Goal: Transaction & Acquisition: Book appointment/travel/reservation

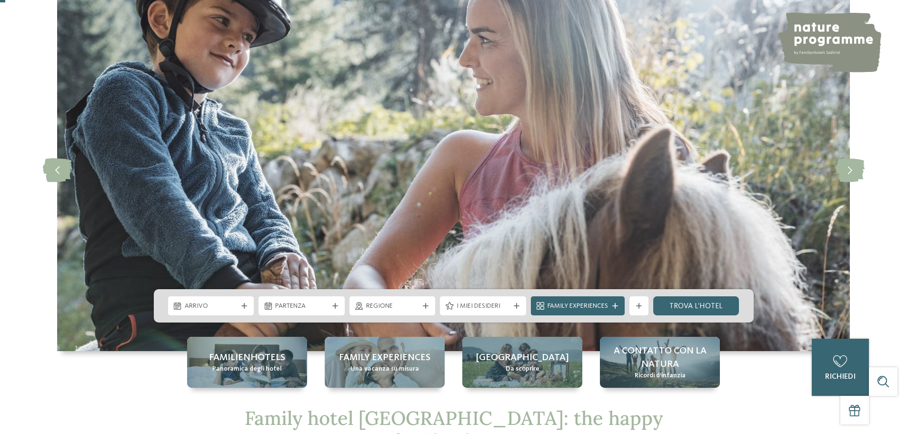
scroll to position [95, 0]
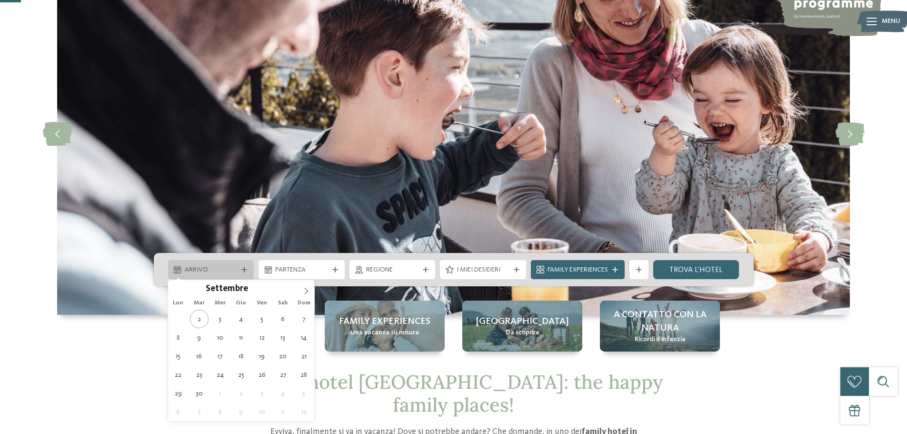
click at [246, 261] on div "Arrivo" at bounding box center [211, 269] width 86 height 19
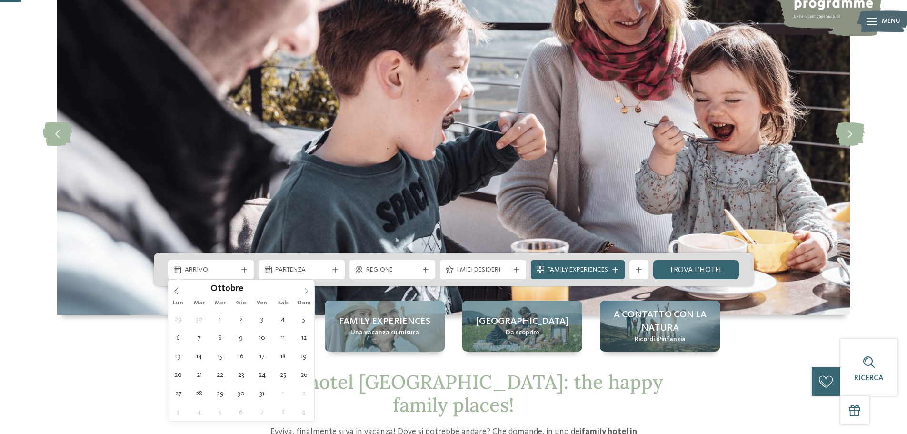
click at [305, 295] on span at bounding box center [306, 288] width 16 height 16
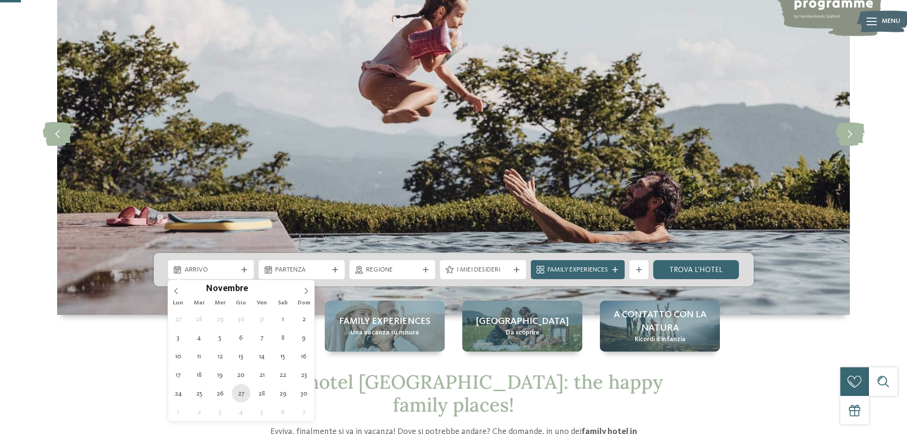
type div "27.11.2025"
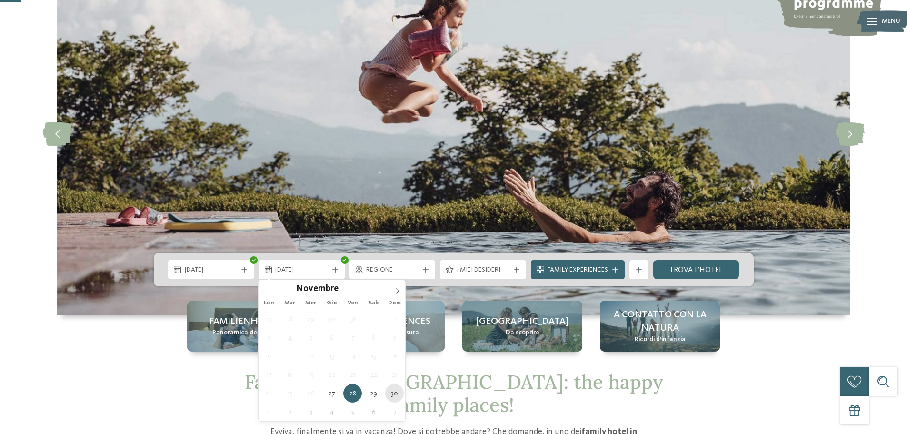
type div "30.11.2025"
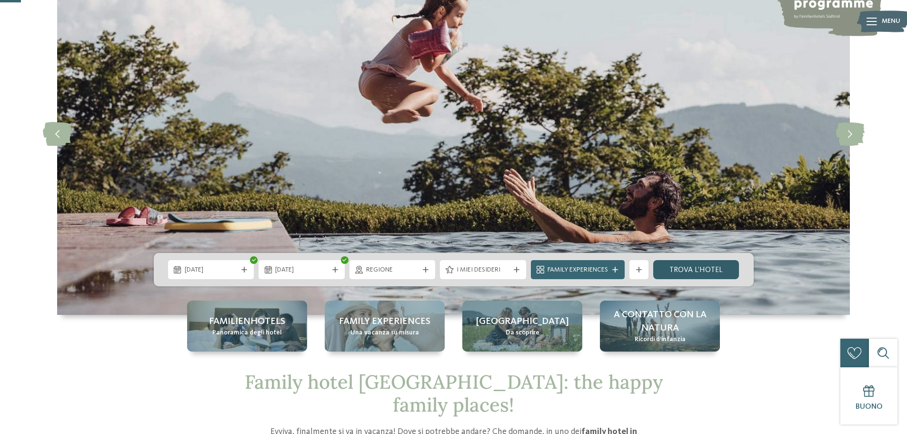
click at [693, 271] on link "trova l’hotel" at bounding box center [696, 269] width 86 height 19
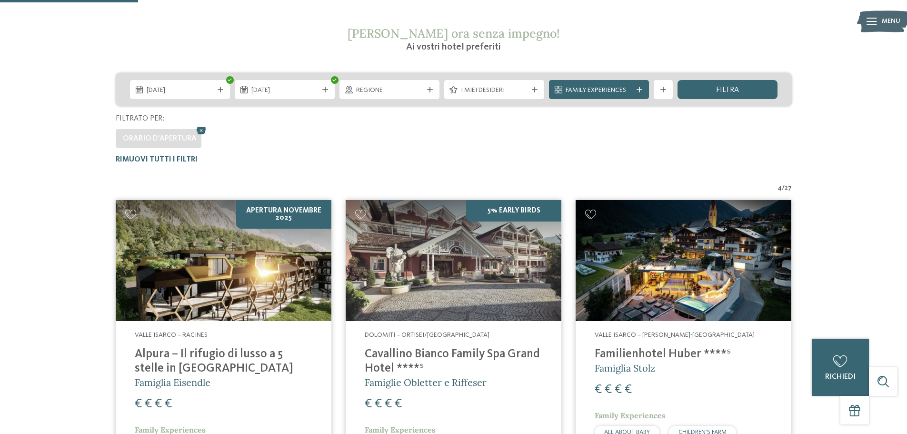
scroll to position [169, 0]
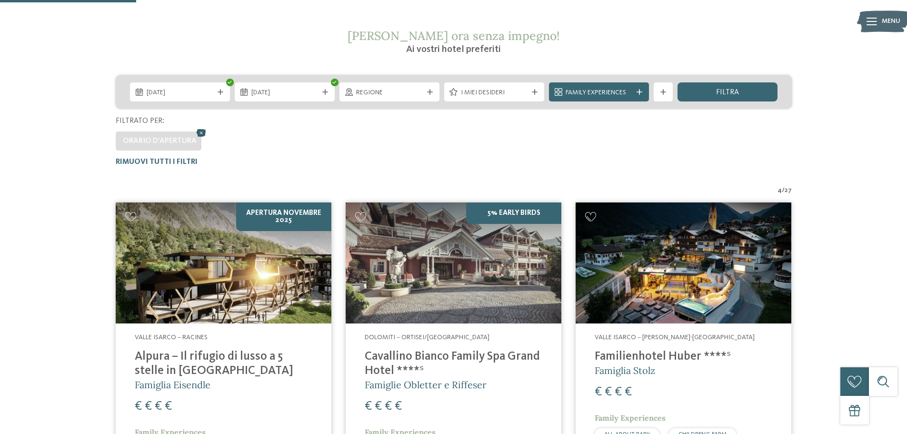
click at [199, 132] on icon at bounding box center [201, 133] width 14 height 12
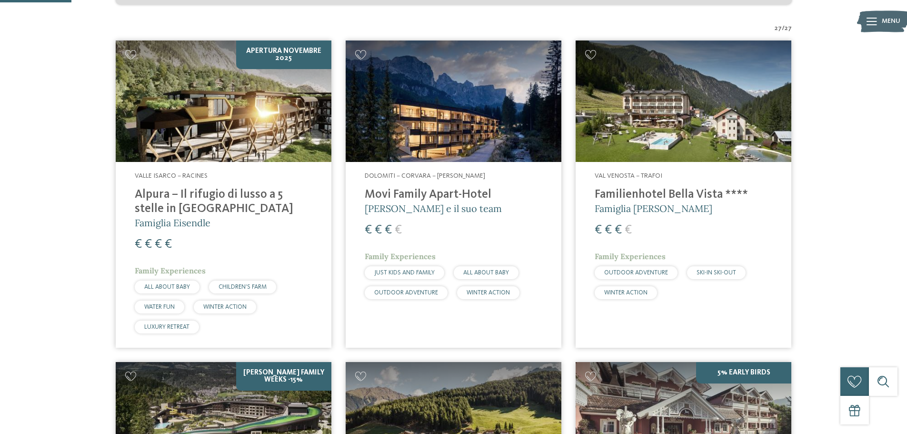
scroll to position [254, 0]
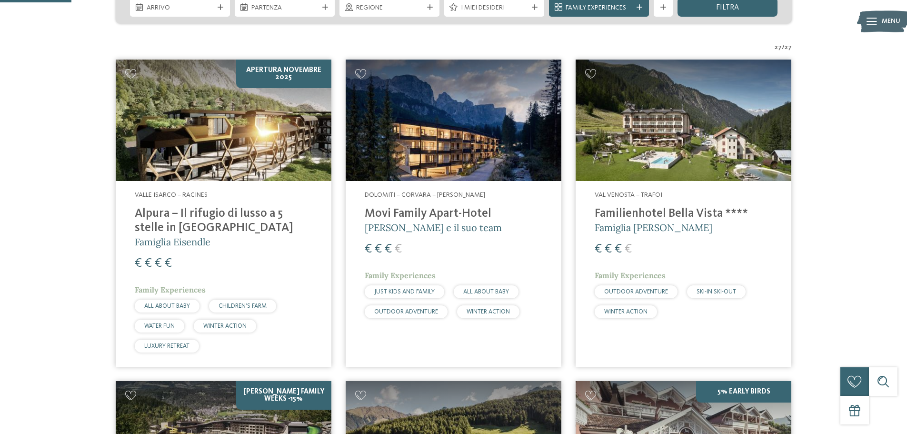
click at [473, 209] on h4 "Movi Family Apart-Hotel" at bounding box center [454, 214] width 178 height 14
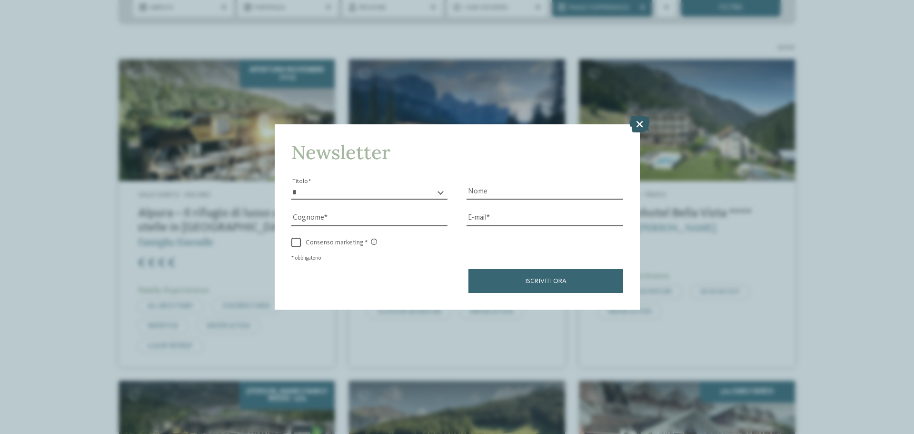
click at [637, 120] on icon at bounding box center [639, 124] width 20 height 17
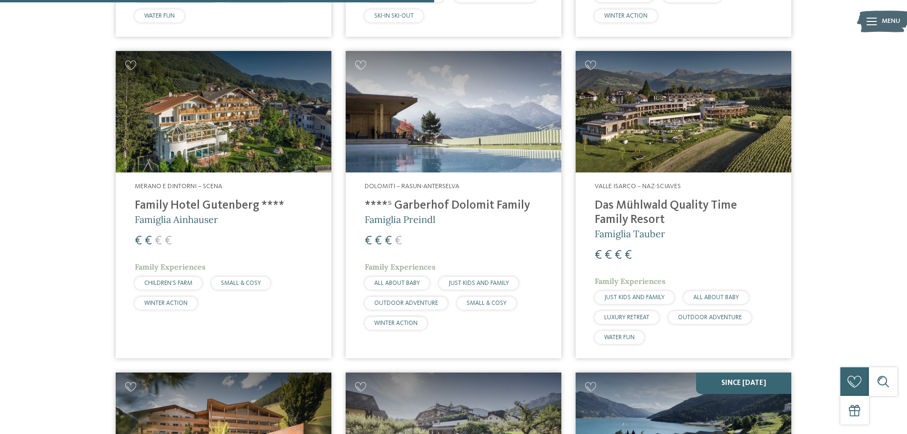
scroll to position [1539, 0]
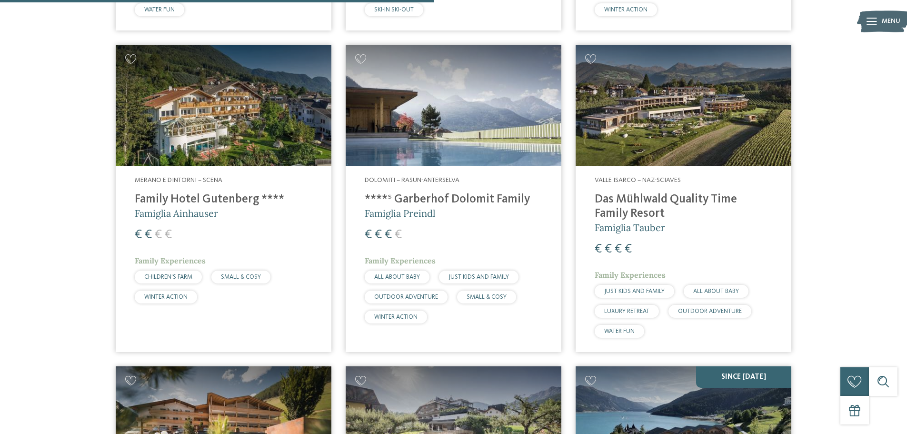
click at [630, 198] on h4 "Das Mühlwald Quality Time Family Resort" at bounding box center [683, 206] width 178 height 29
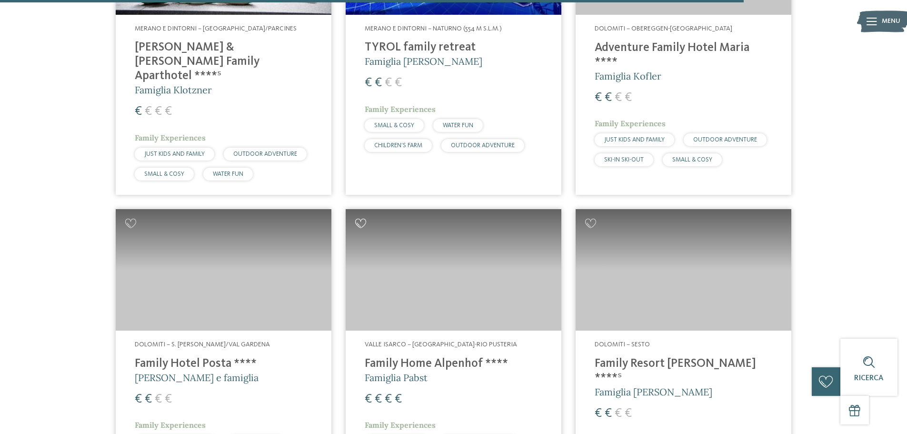
scroll to position [2682, 0]
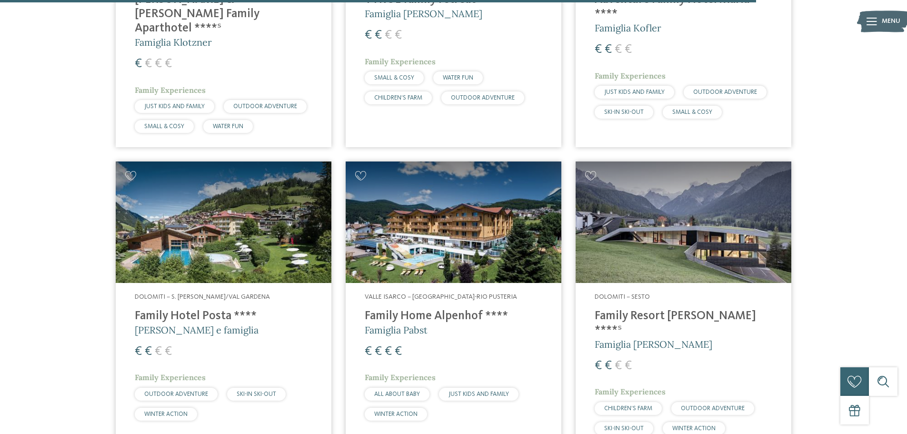
click at [693, 309] on h4 "Family Resort [PERSON_NAME] ****ˢ" at bounding box center [683, 323] width 178 height 29
click at [450, 309] on h4 "Family Home Alpenhof ****" at bounding box center [454, 316] width 178 height 14
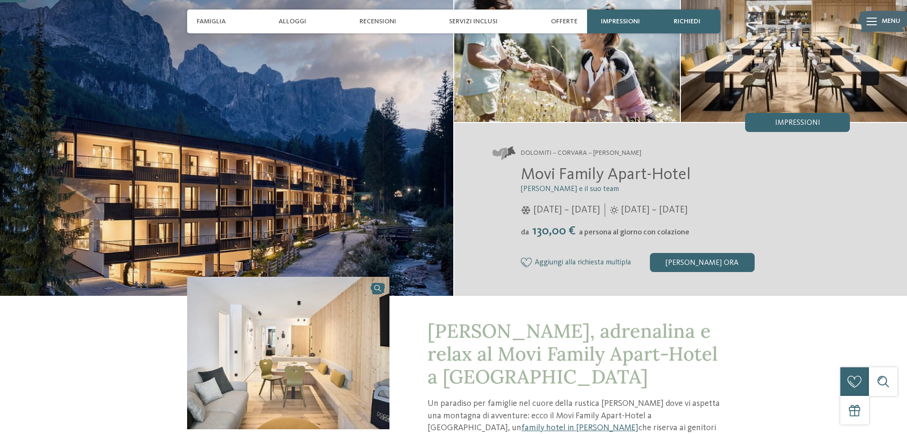
scroll to position [143, 0]
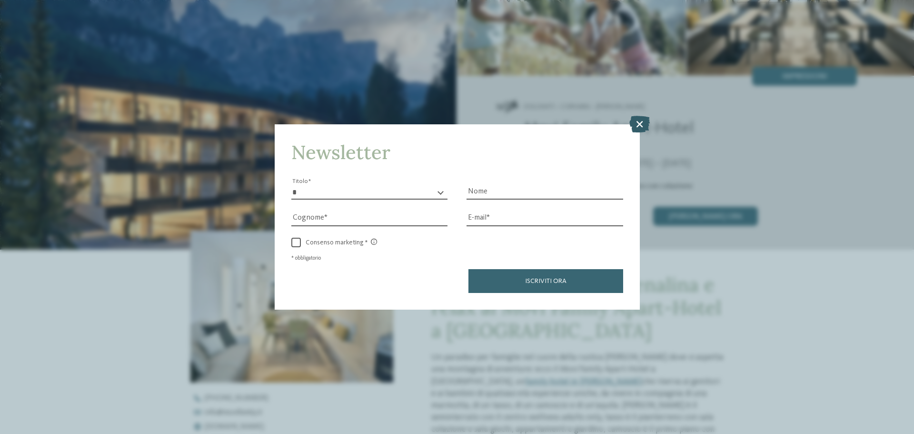
click at [640, 119] on icon at bounding box center [639, 124] width 20 height 17
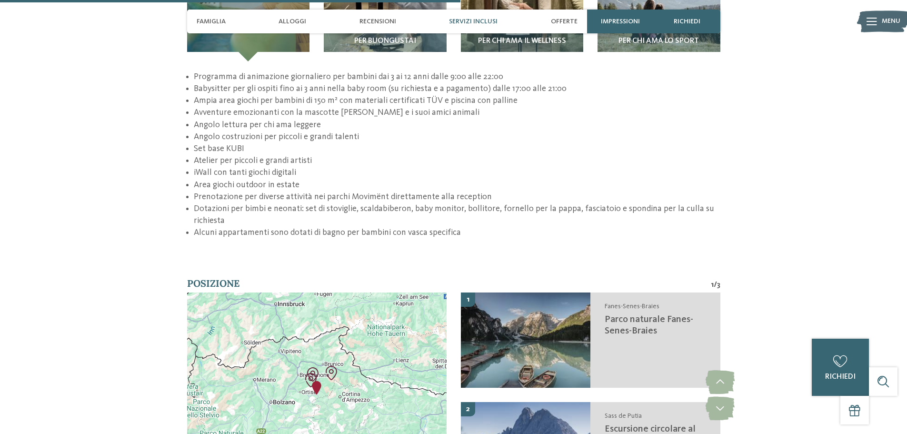
scroll to position [1714, 0]
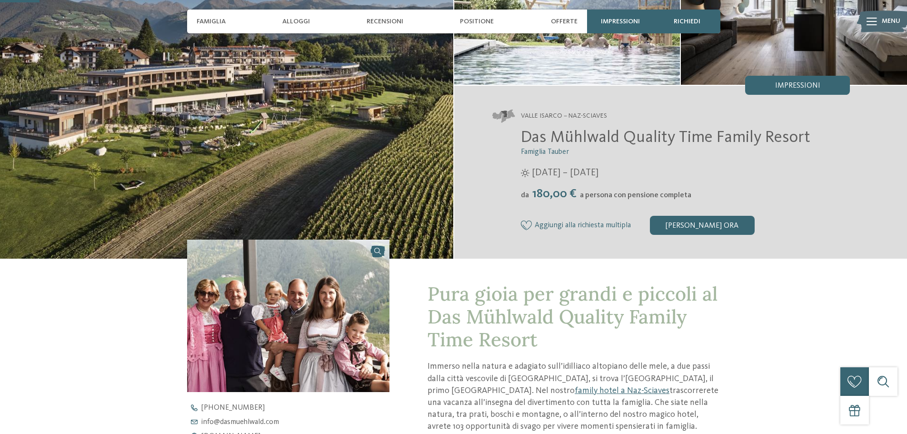
scroll to position [143, 0]
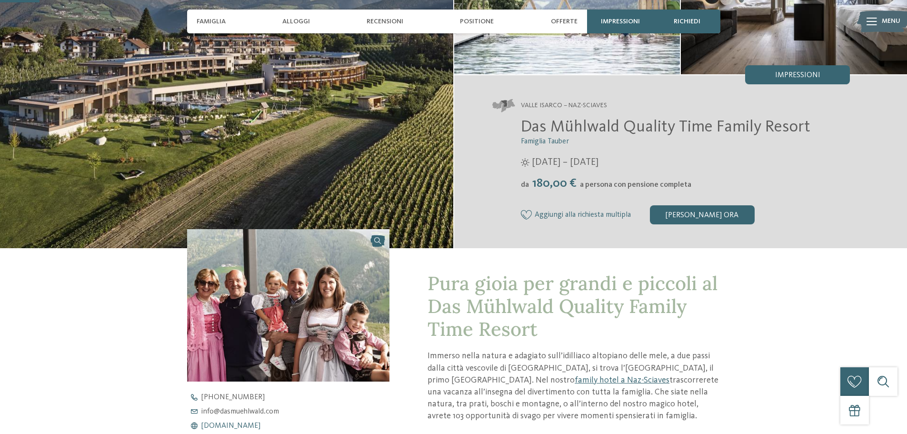
click at [255, 424] on span "www.dasmuehlwald.com" at bounding box center [230, 426] width 59 height 8
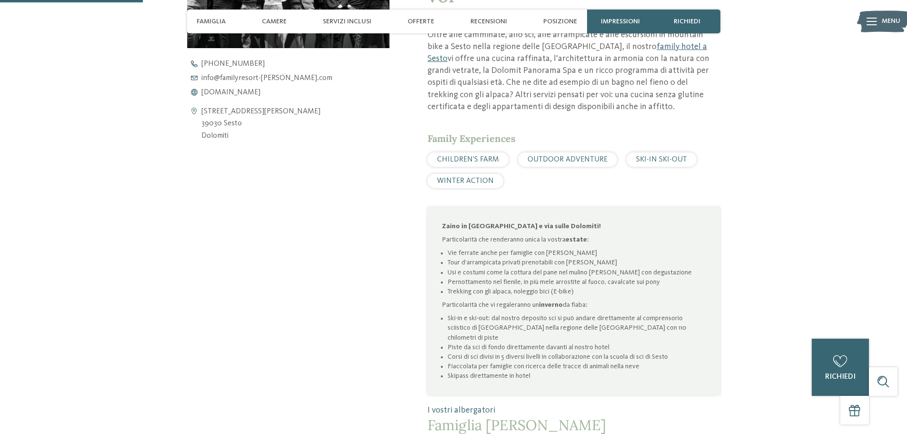
scroll to position [428, 0]
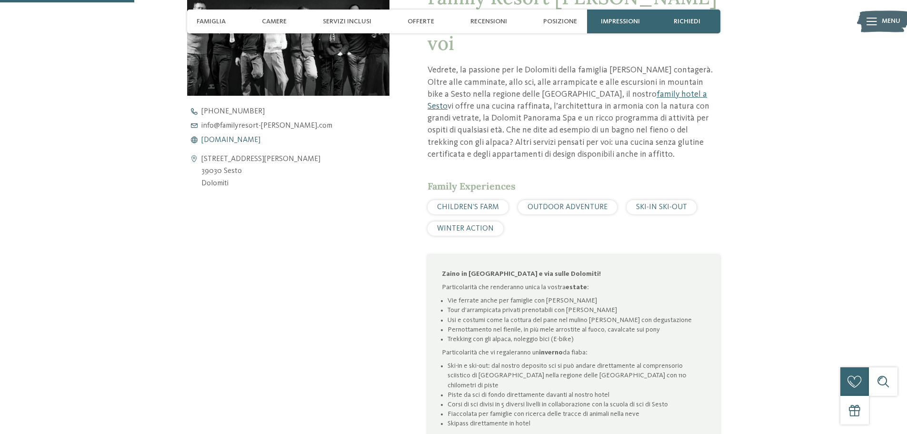
click at [241, 142] on span "[DOMAIN_NAME]" at bounding box center [230, 140] width 59 height 8
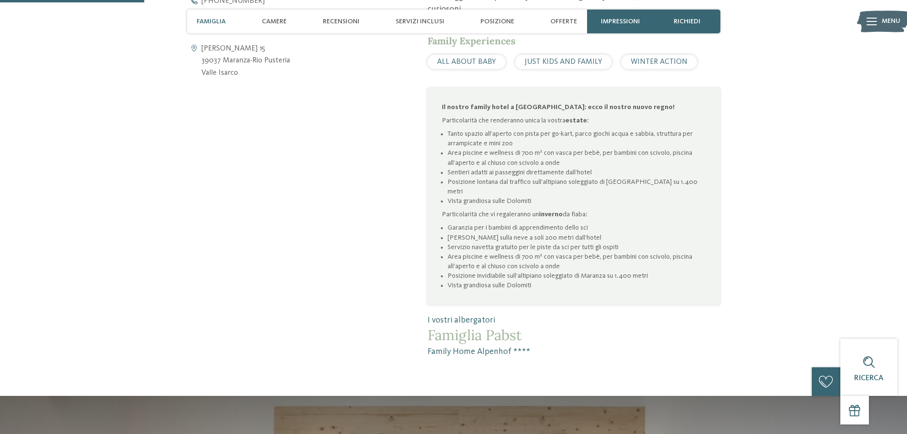
scroll to position [507, 0]
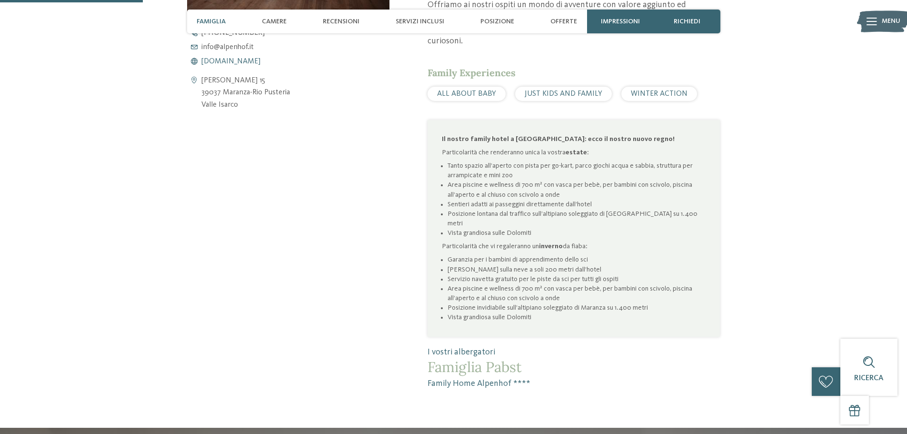
click at [210, 62] on span "[DOMAIN_NAME]" at bounding box center [230, 62] width 59 height 8
